Goal: Information Seeking & Learning: Find specific fact

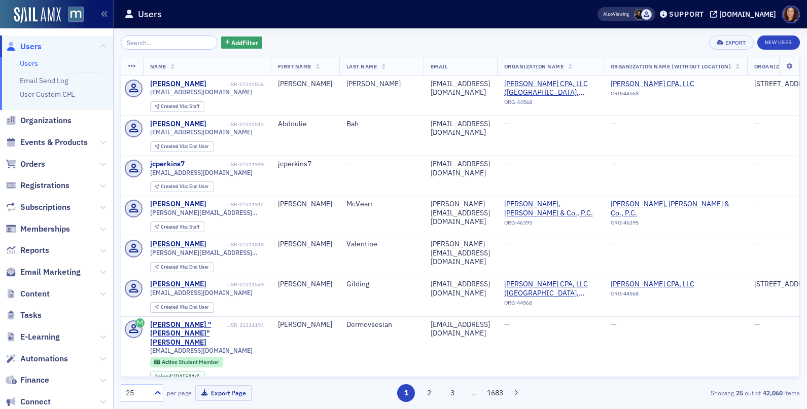
click at [159, 43] on input "search" at bounding box center [169, 42] width 97 height 14
type input "[PERSON_NAME][EMAIL_ADDRESS][DOMAIN_NAME]"
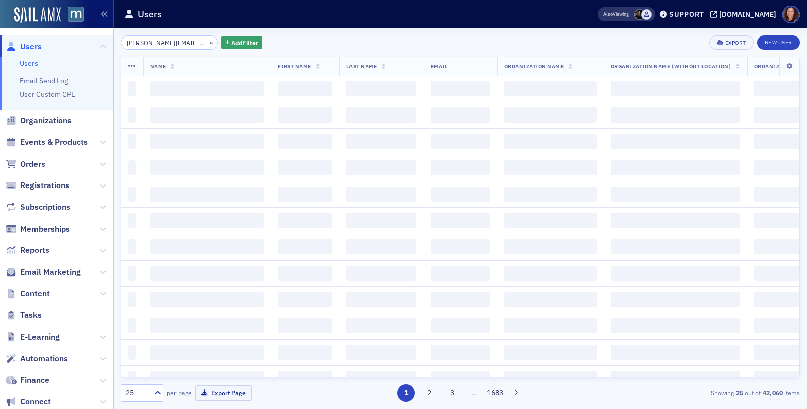
scroll to position [0, 24]
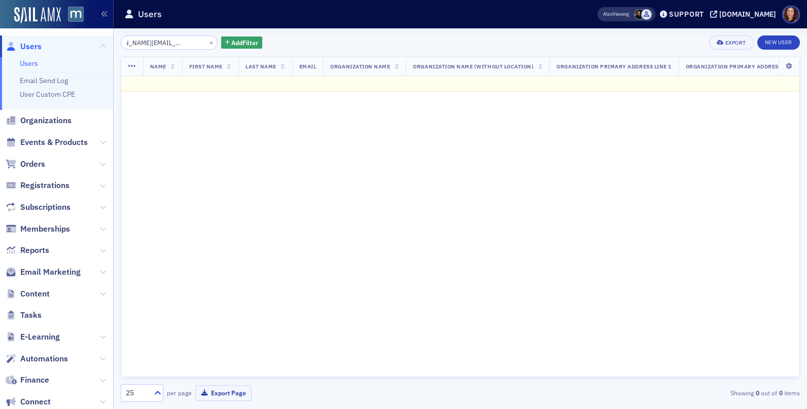
click at [159, 45] on input "[PERSON_NAME][EMAIL_ADDRESS][DOMAIN_NAME]" at bounding box center [169, 42] width 97 height 14
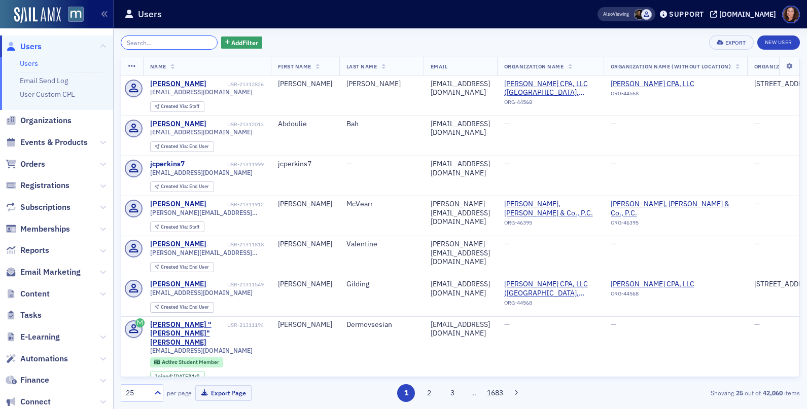
click at [140, 35] on input "search" at bounding box center [169, 42] width 97 height 14
paste input "[PERSON_NAME]"
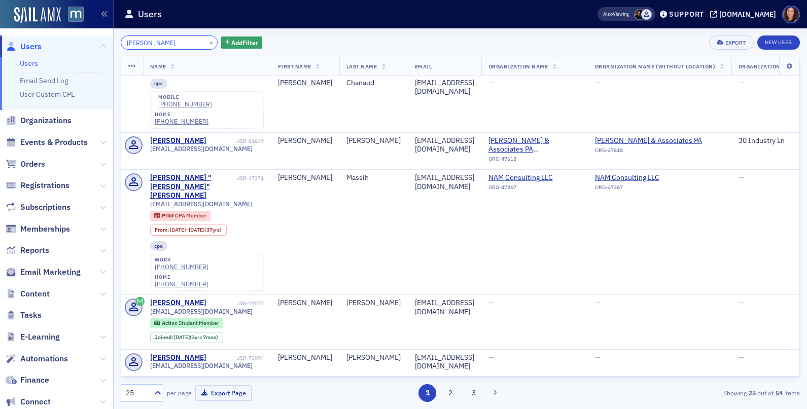
scroll to position [931, 0]
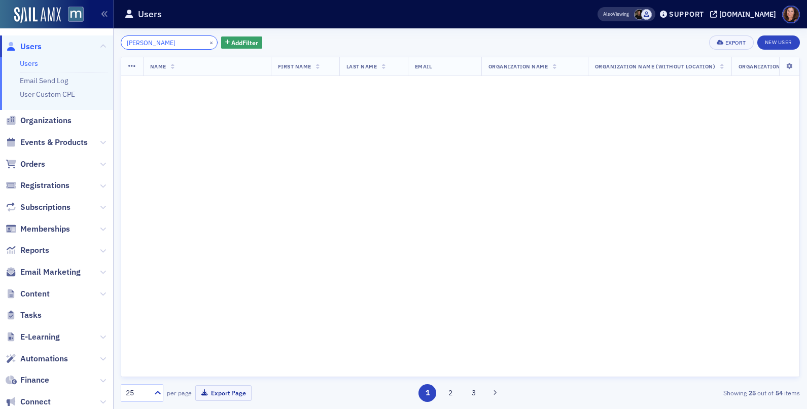
scroll to position [1583, 0]
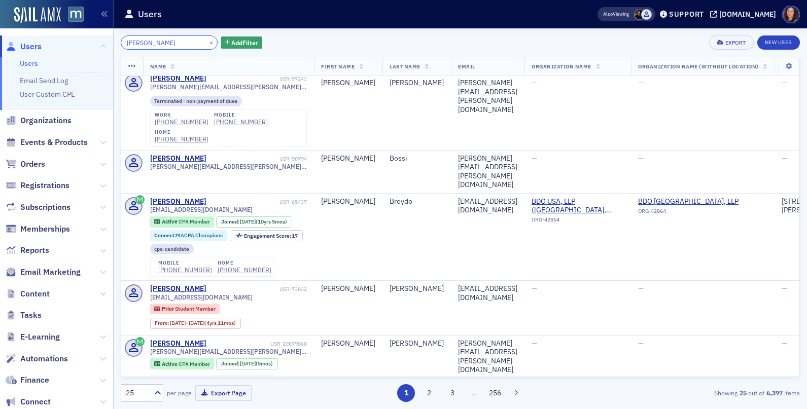
scroll to position [108, 0]
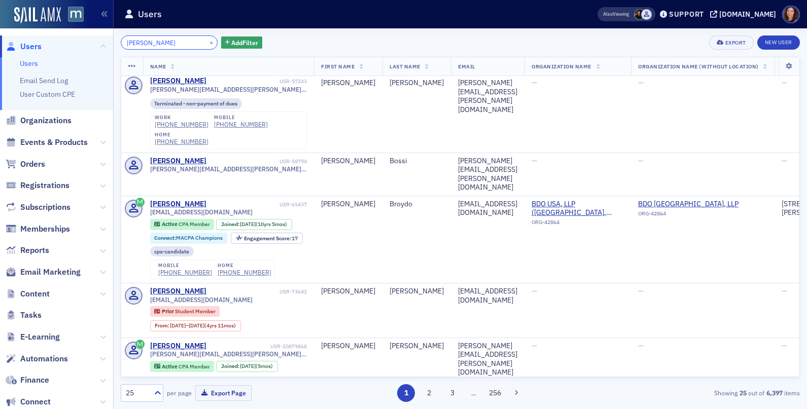
type input "[PERSON_NAME]"
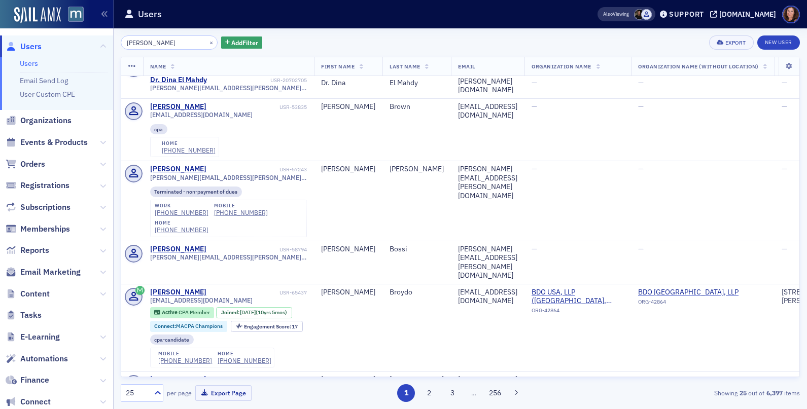
scroll to position [18, 0]
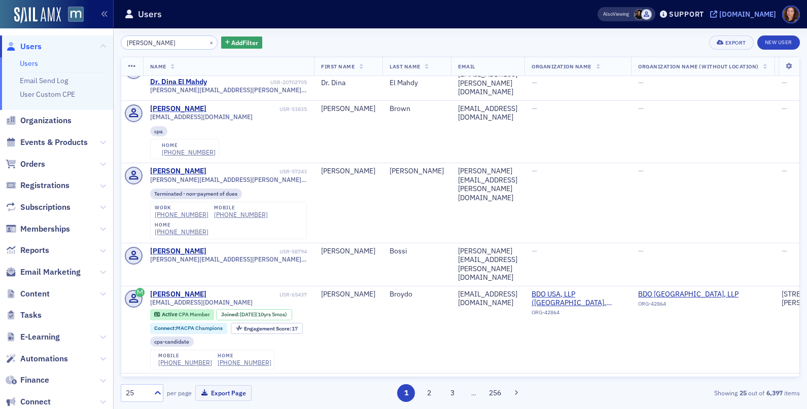
click at [748, 16] on div "[DOMAIN_NAME]" at bounding box center [747, 14] width 57 height 9
